Goal: Information Seeking & Learning: Learn about a topic

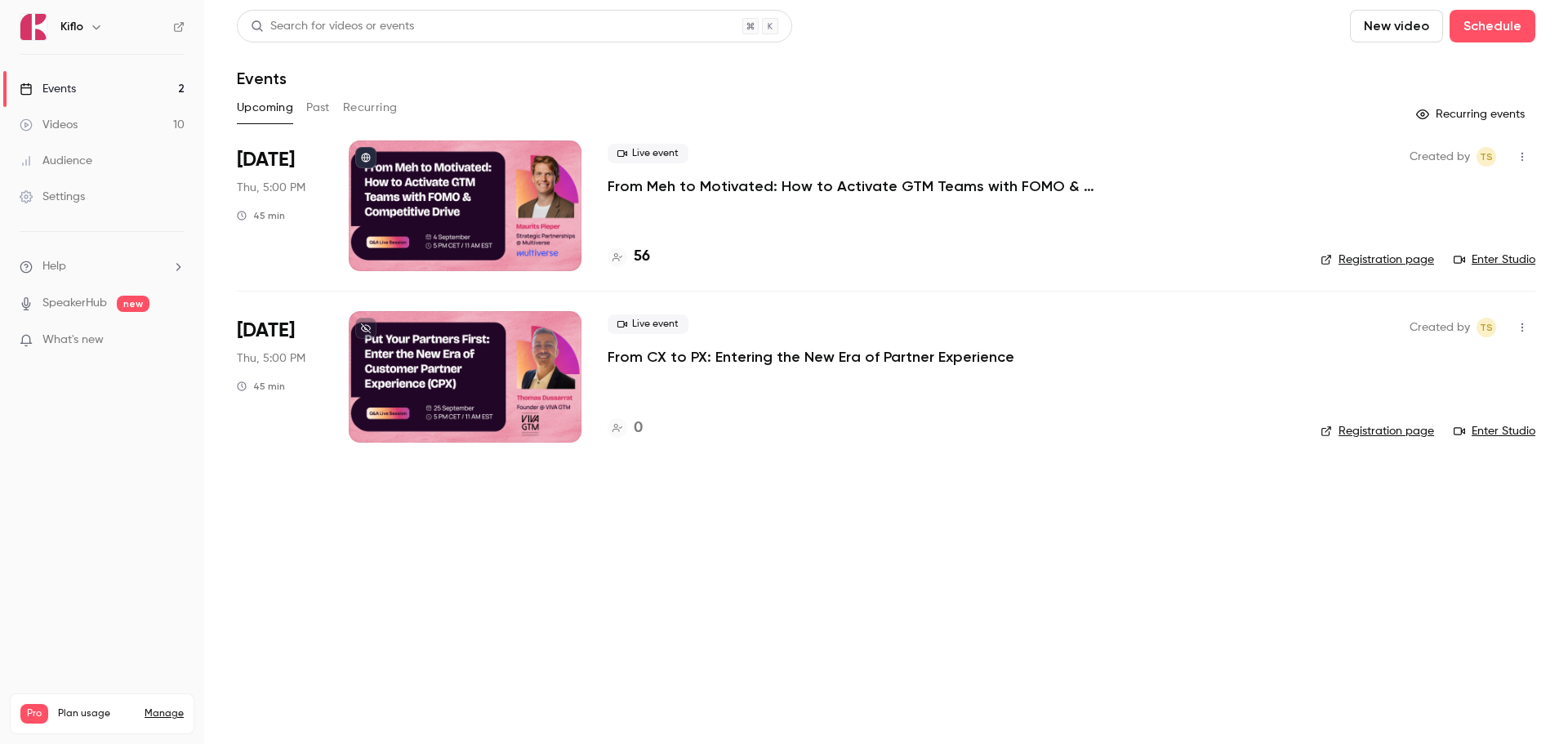
click at [574, 361] on div at bounding box center [464, 375] width 233 height 130
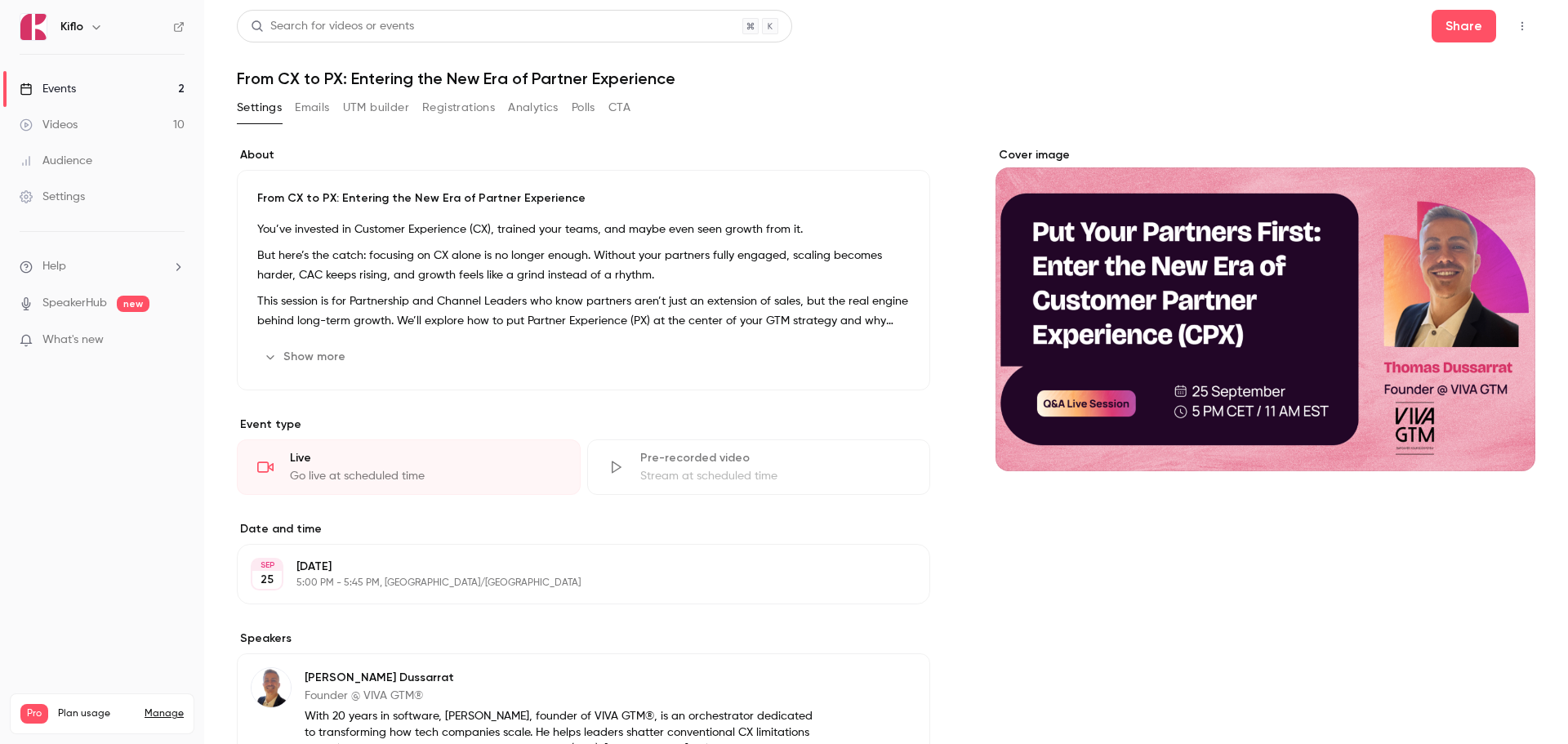
click at [696, 305] on p "This session is for Partnership and Channel Leaders who know partners aren’t ju…" at bounding box center [584, 311] width 653 height 40
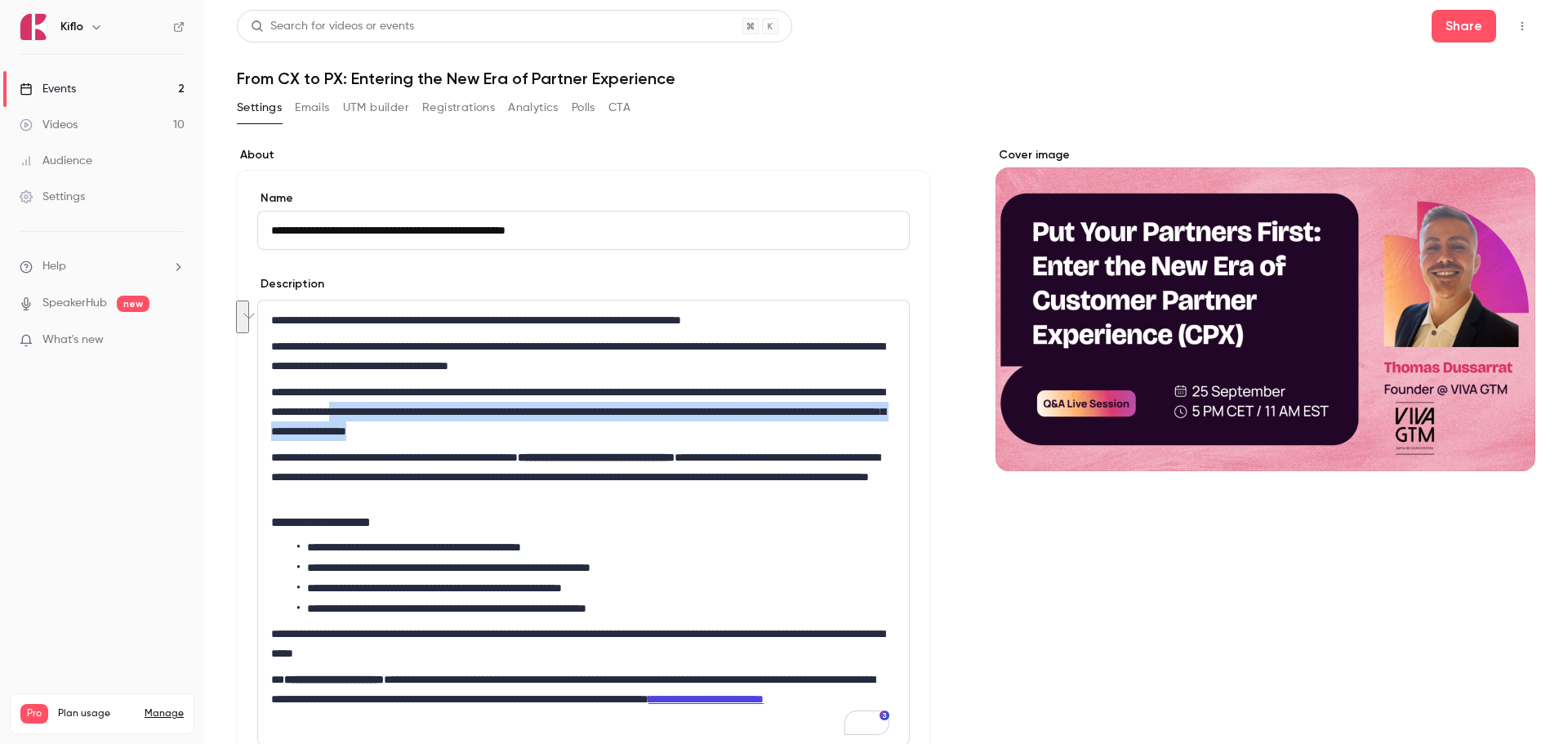
drag, startPoint x: 518, startPoint y: 411, endPoint x: 714, endPoint y: 425, distance: 196.5
click at [714, 425] on p "**********" at bounding box center [580, 411] width 618 height 59
